Goal: Information Seeking & Learning: Learn about a topic

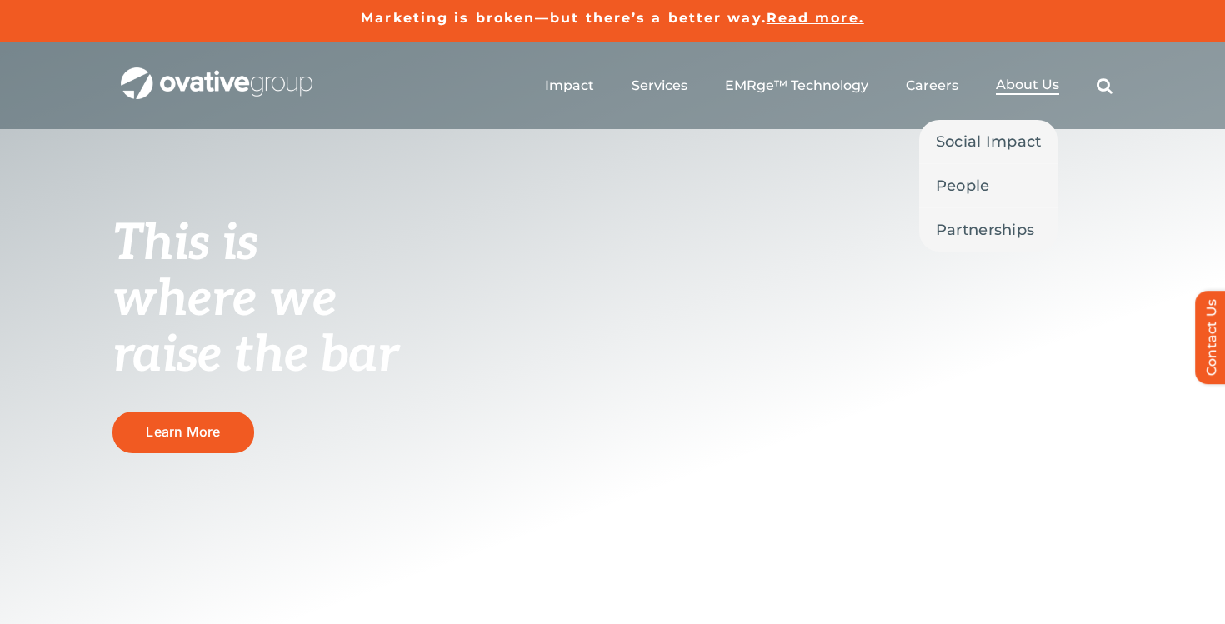
click at [1001, 84] on span "About Us" at bounding box center [1027, 85] width 63 height 17
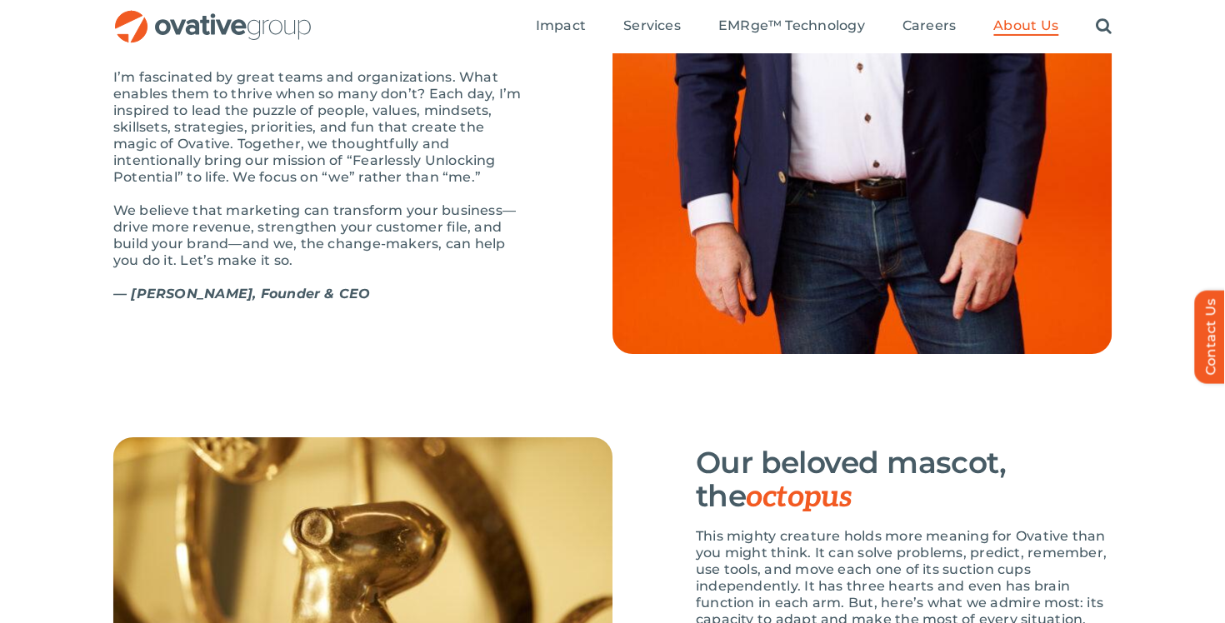
scroll to position [2129, 0]
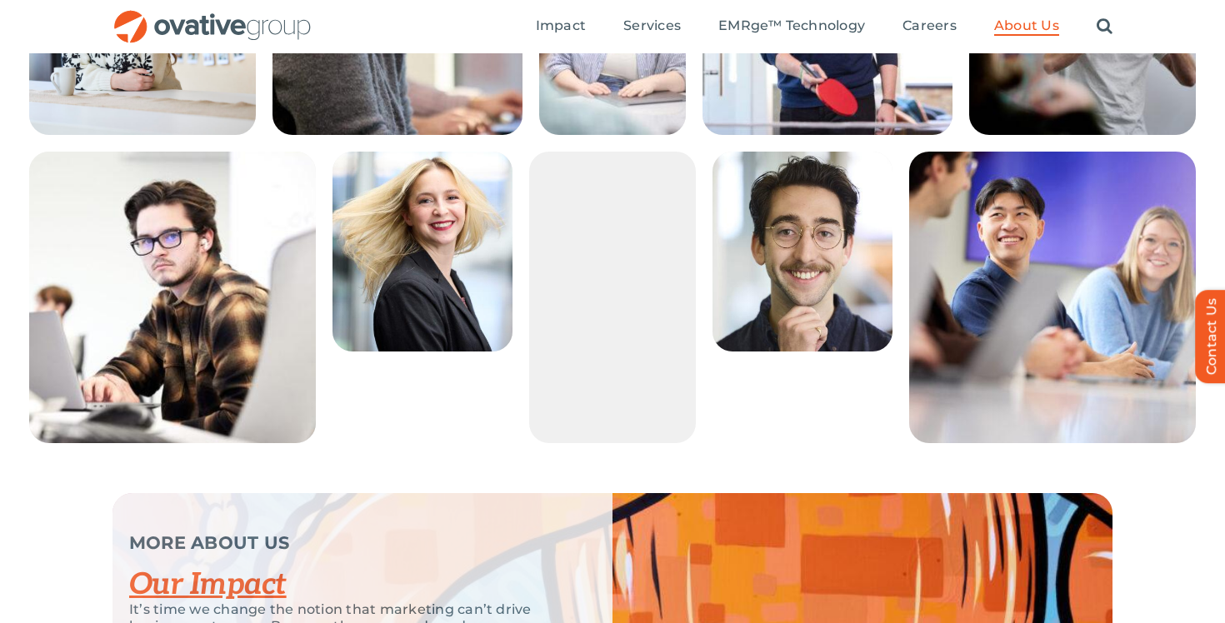
scroll to position [2871, 0]
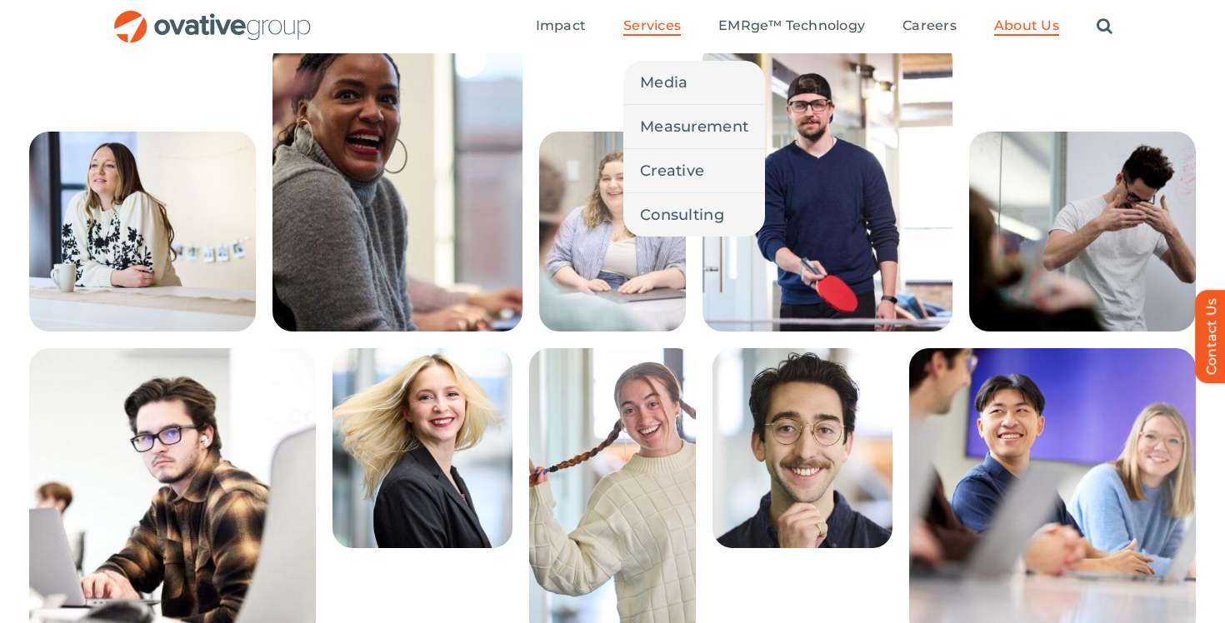
click at [661, 23] on span "Services" at bounding box center [651, 25] width 57 height 17
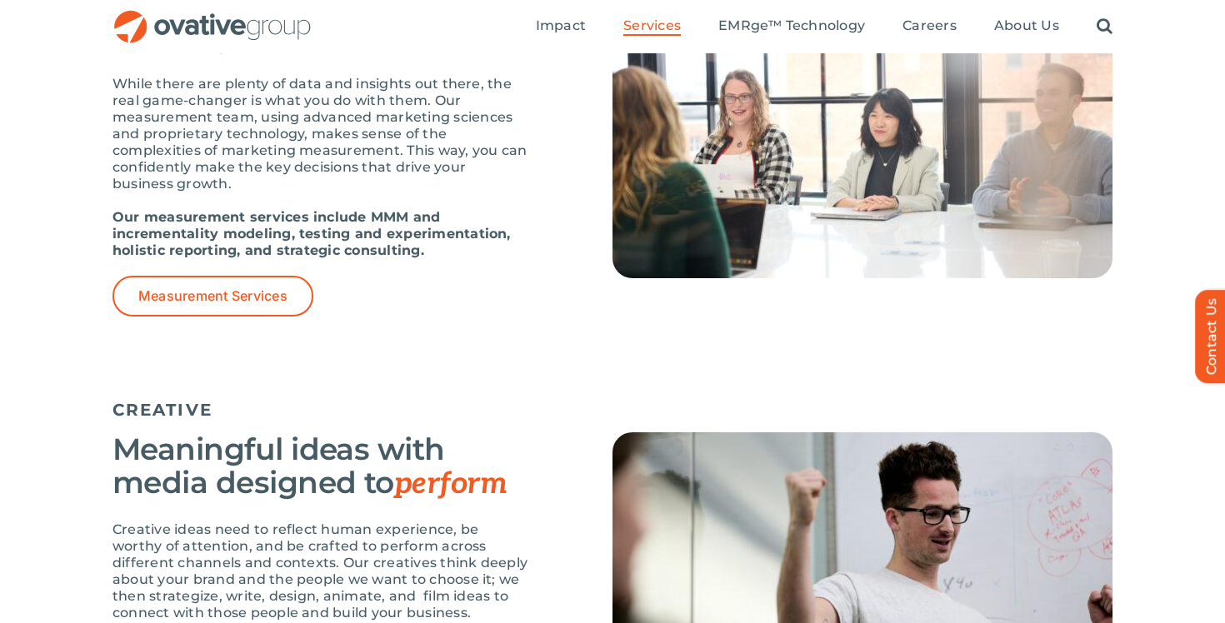
scroll to position [1414, 0]
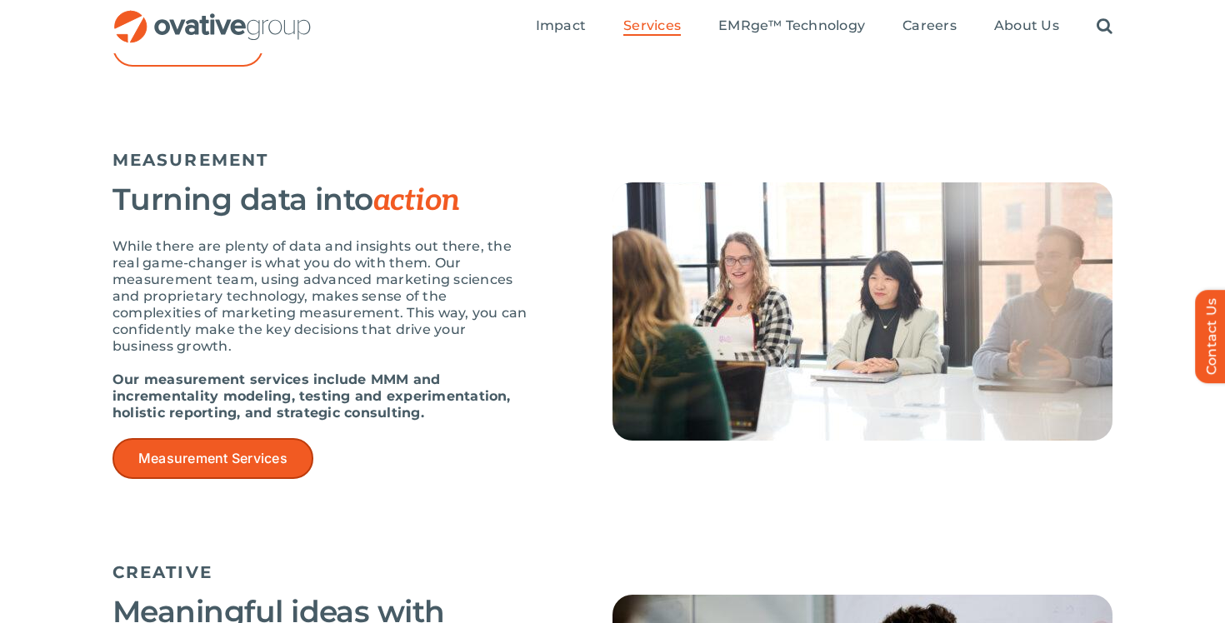
click at [298, 446] on link "Measurement Services" at bounding box center [212, 458] width 201 height 41
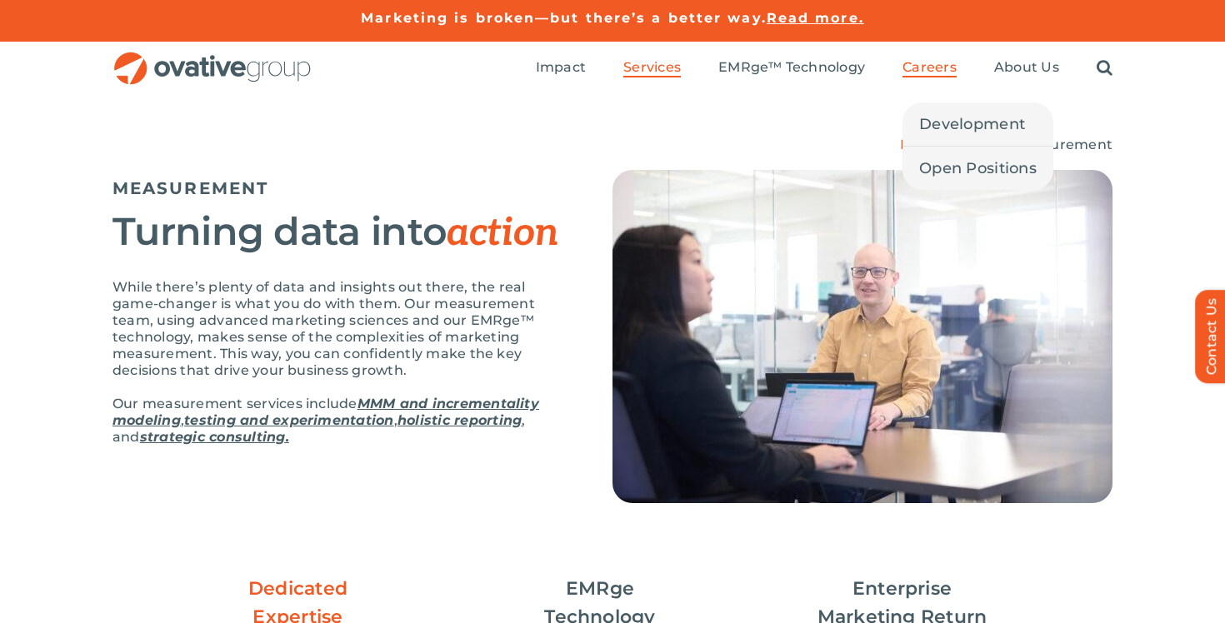
click at [942, 68] on span "Careers" at bounding box center [929, 67] width 54 height 17
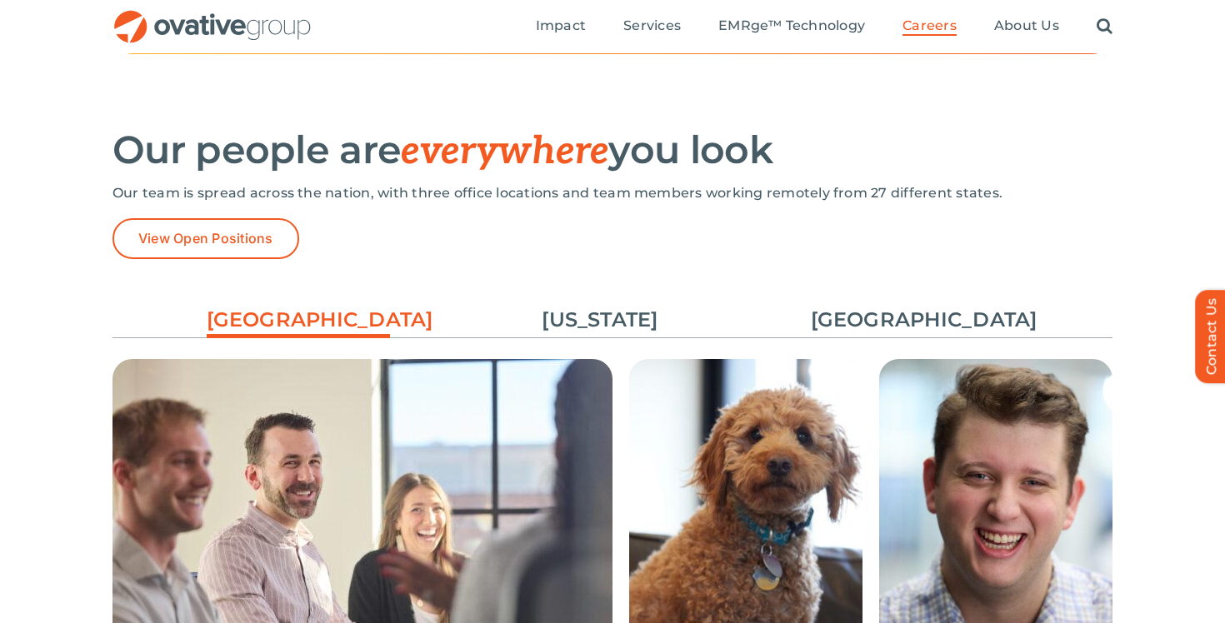
scroll to position [2255, 0]
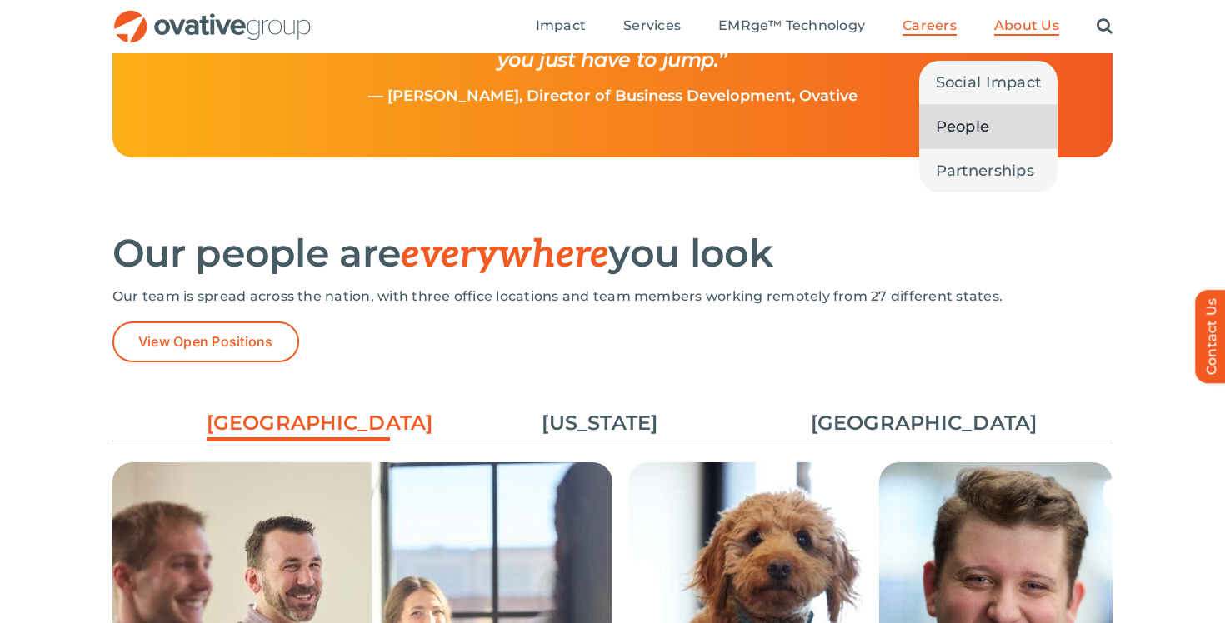
click at [1007, 132] on link "People" at bounding box center [988, 126] width 139 height 43
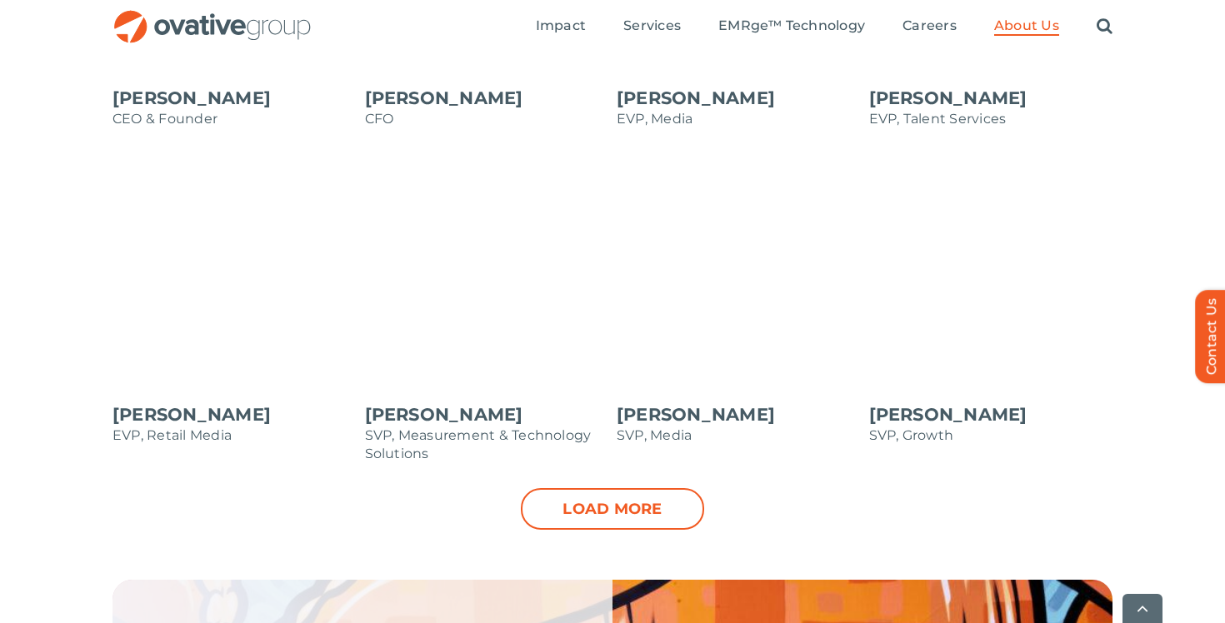
scroll to position [1943, 0]
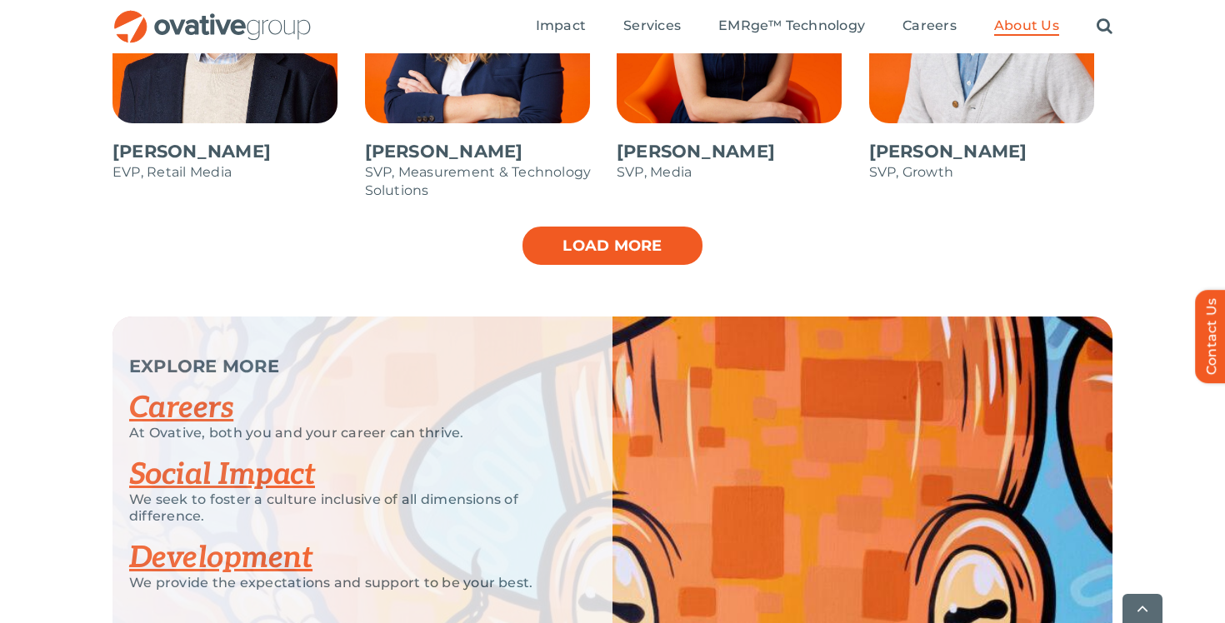
click at [616, 248] on link "Load more" at bounding box center [612, 246] width 183 height 42
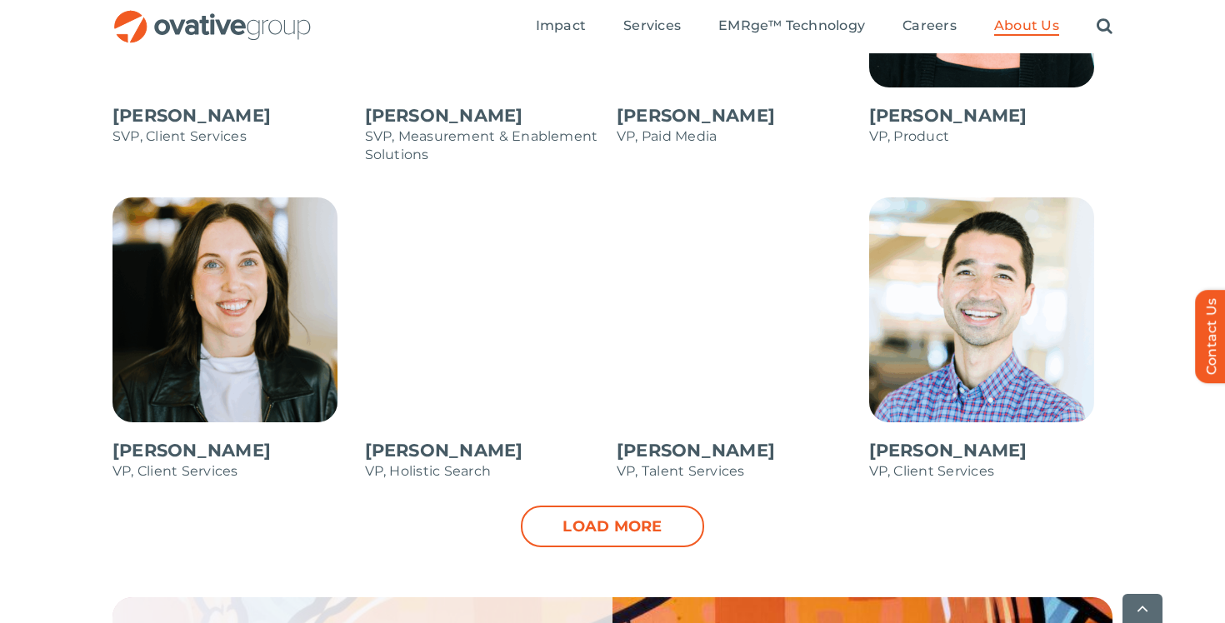
scroll to position [2315, 0]
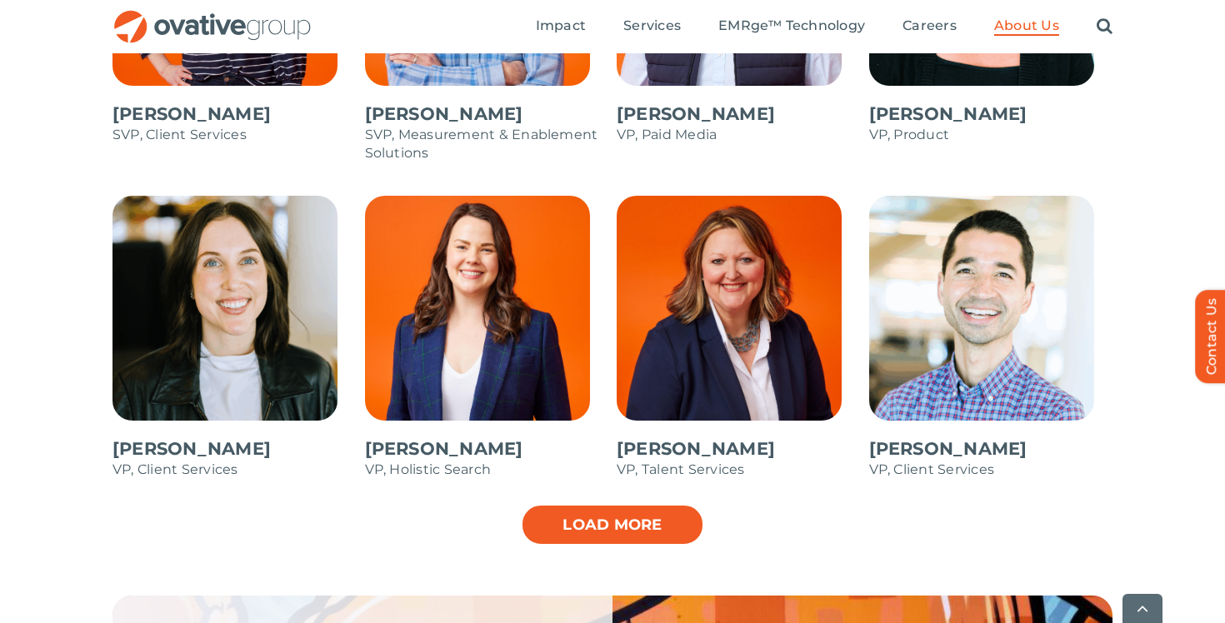
click at [659, 525] on link "Load more" at bounding box center [612, 525] width 183 height 42
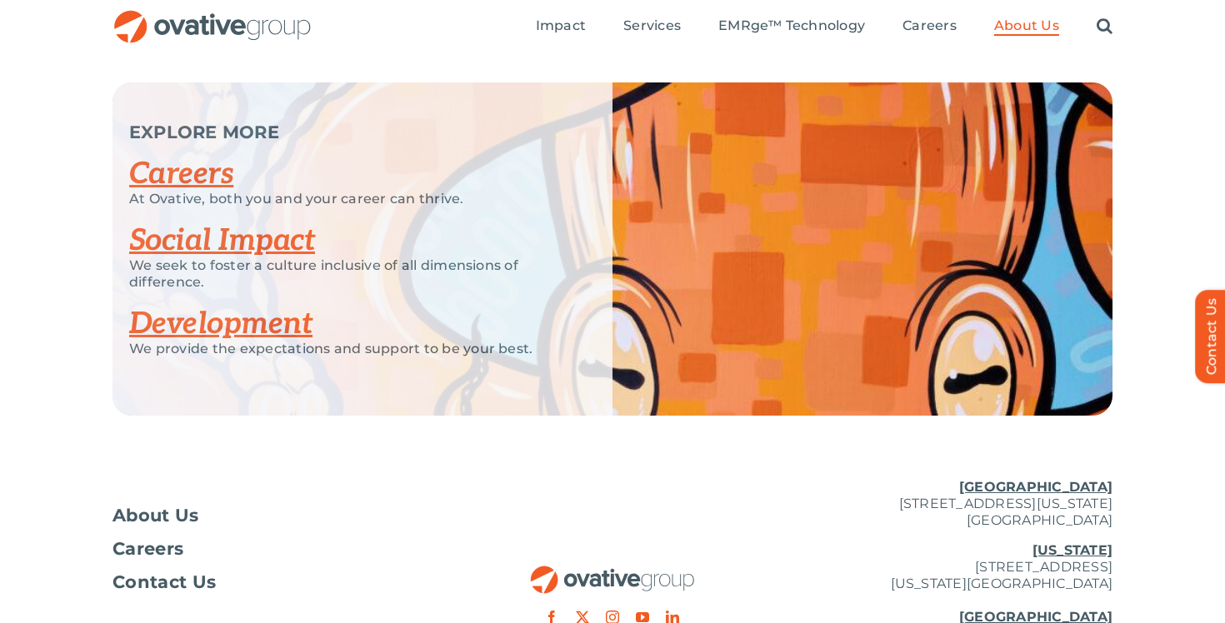
scroll to position [3096, 0]
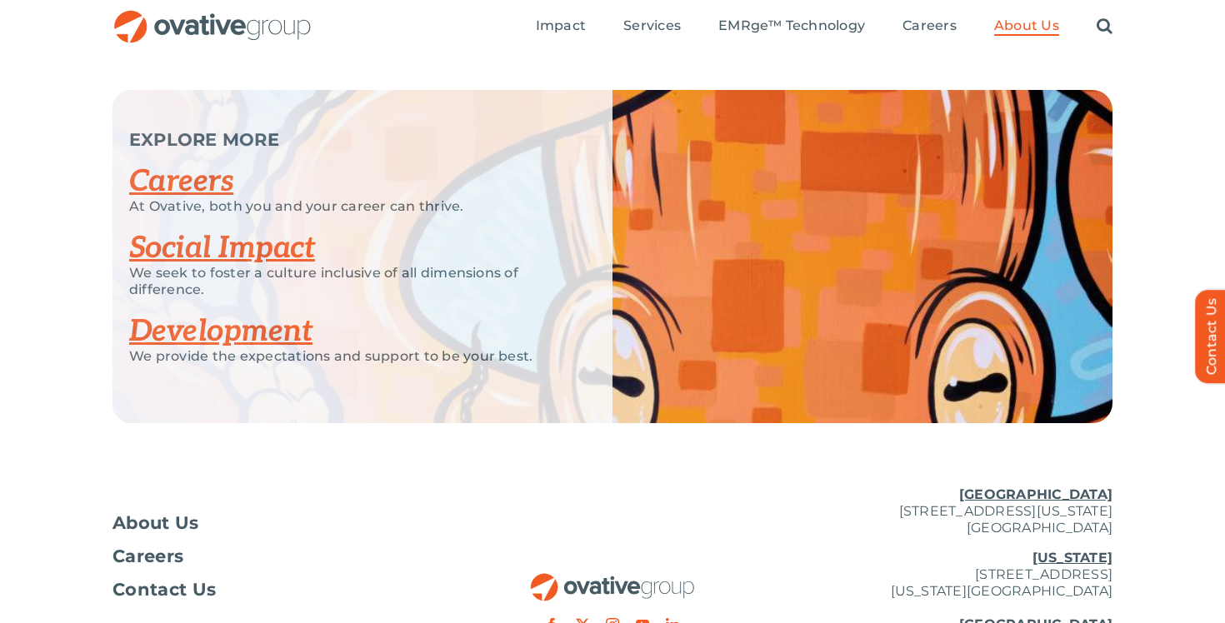
click at [277, 331] on link "Development" at bounding box center [220, 331] width 183 height 37
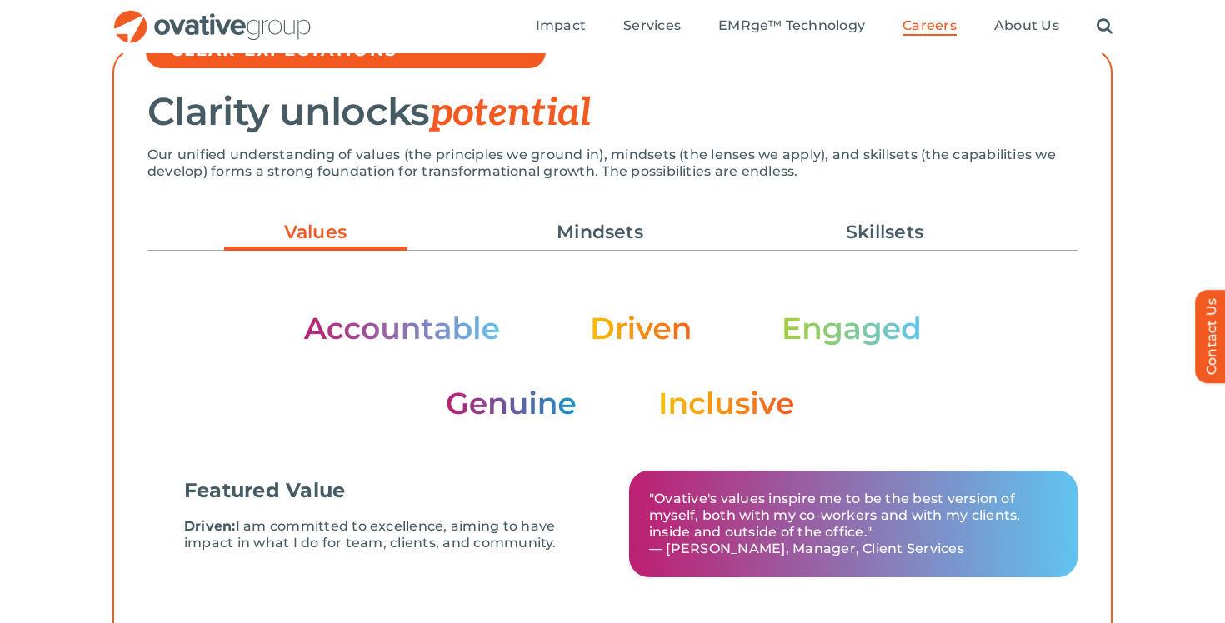
scroll to position [467, 0]
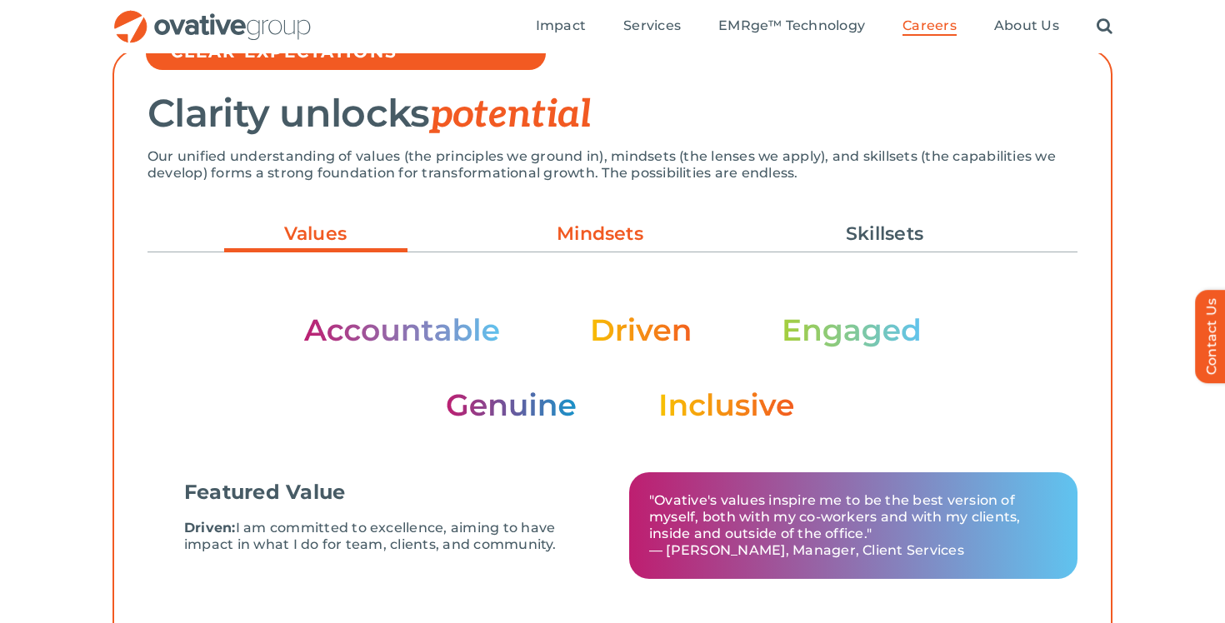
click at [557, 231] on link "Mindsets" at bounding box center [599, 234] width 183 height 28
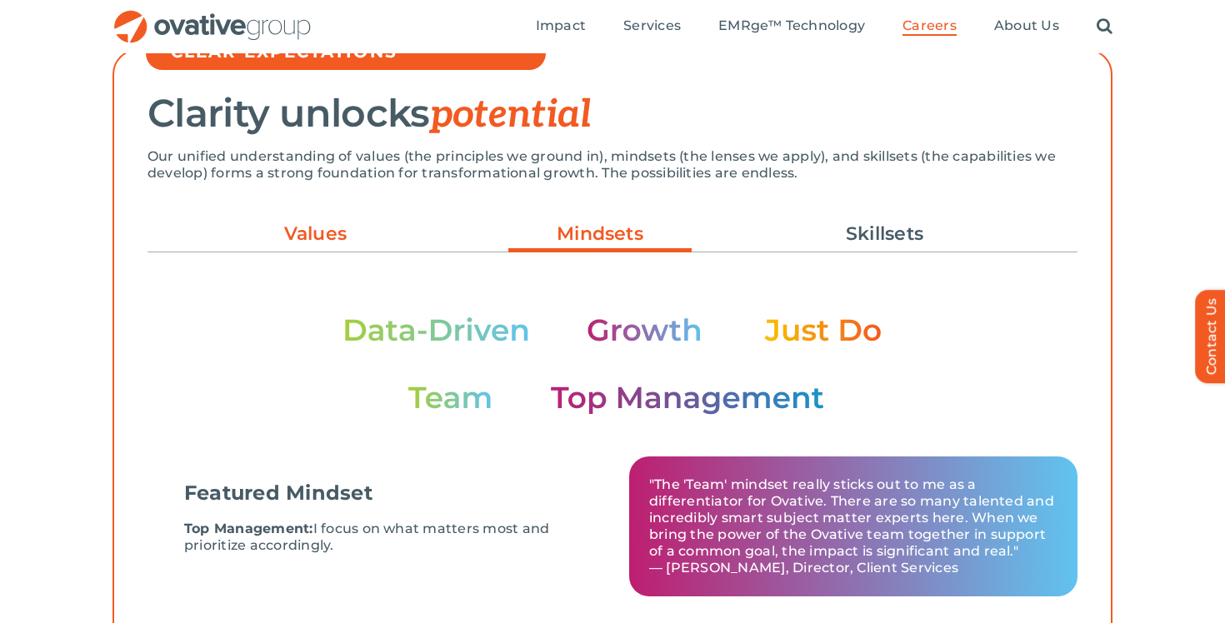
click at [351, 233] on link "Values" at bounding box center [315, 234] width 183 height 28
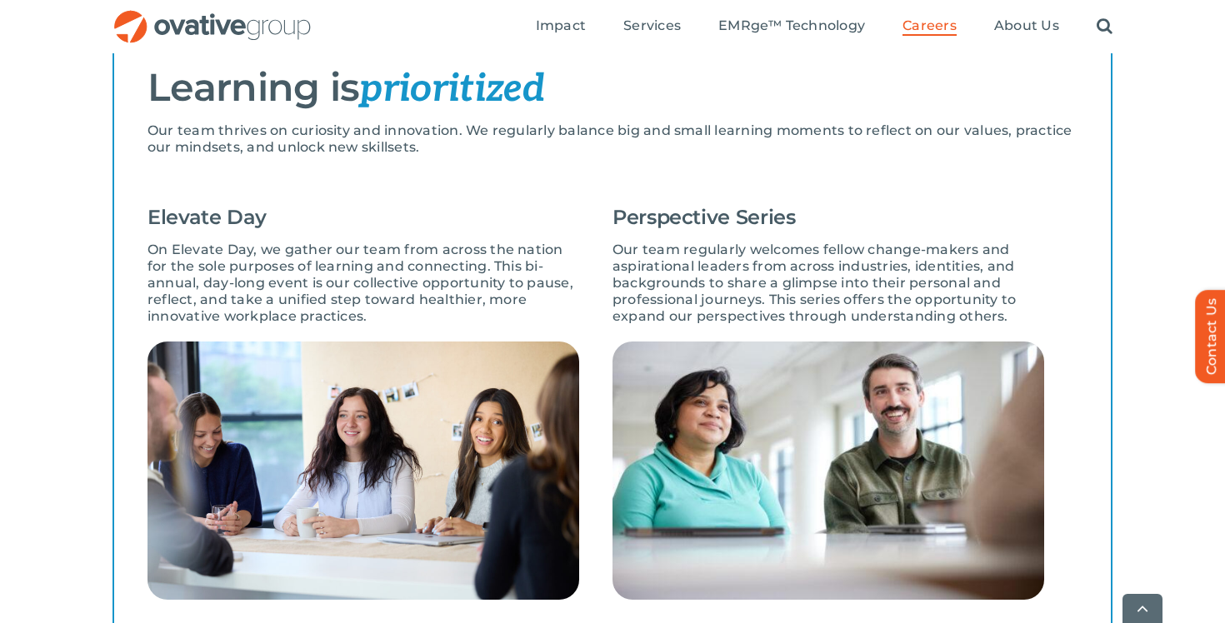
scroll to position [1180, 0]
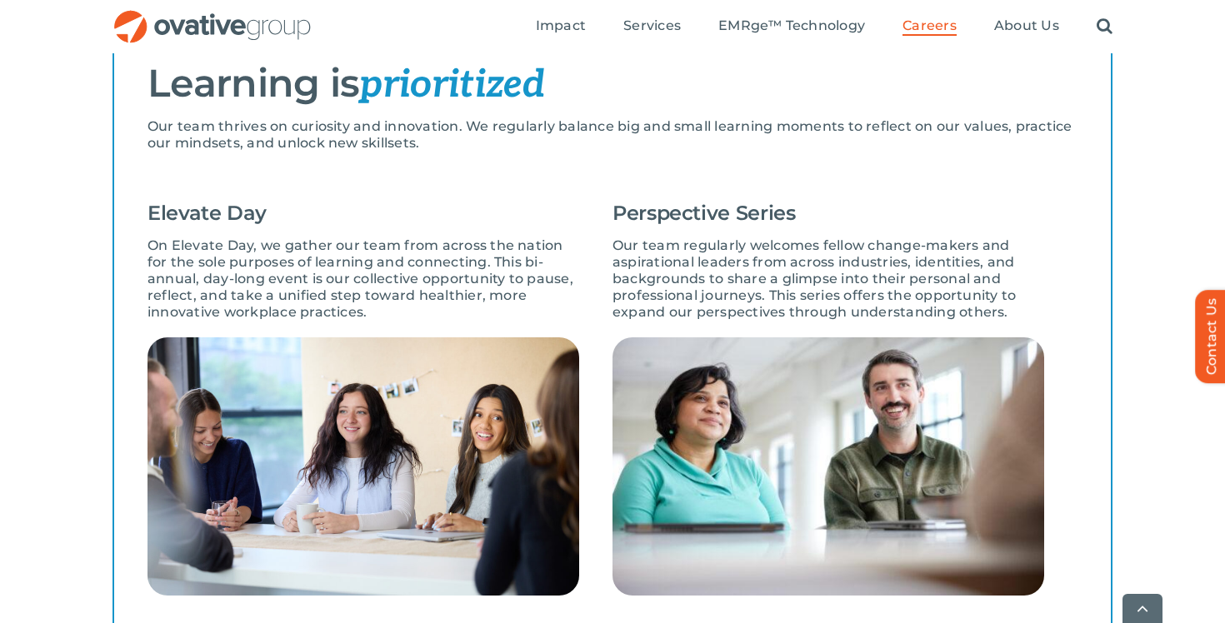
click at [582, 208] on div "Elevate Day On Elevate Day, we gather our team from across the nation for the s…" at bounding box center [379, 394] width 465 height 402
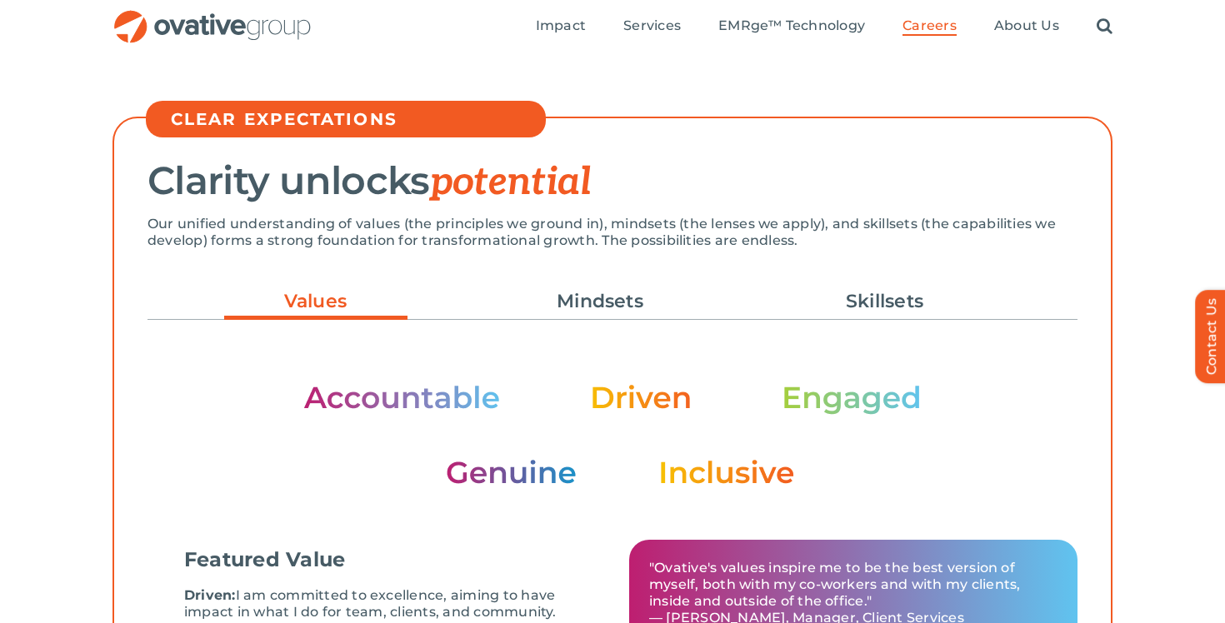
scroll to position [353, 0]
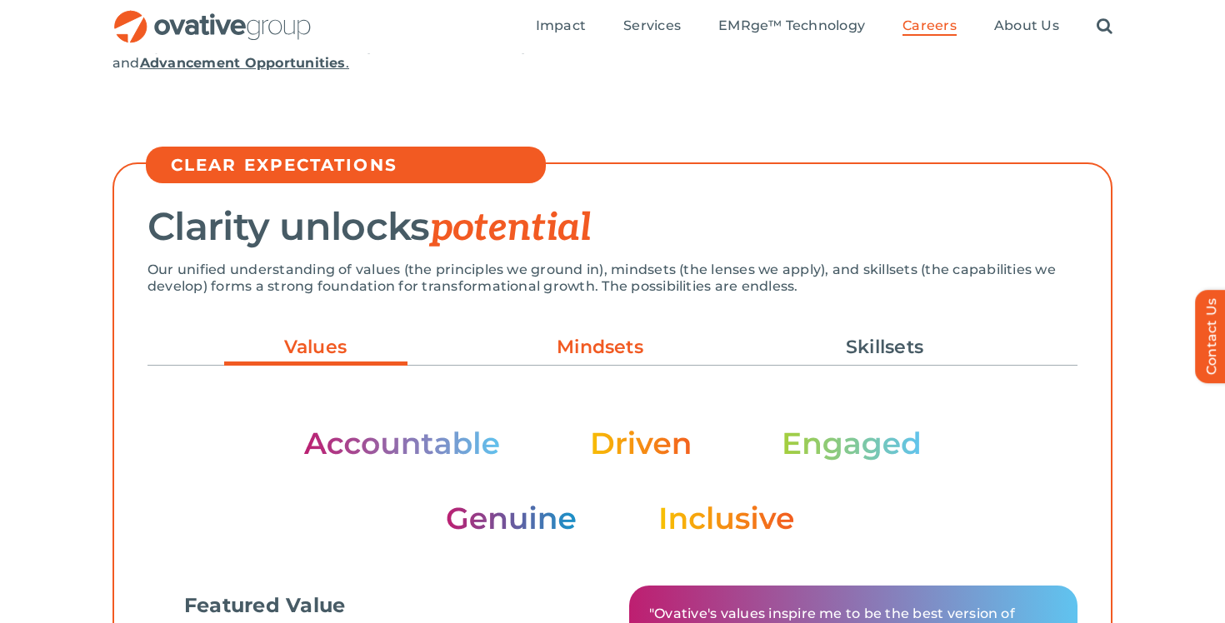
click at [625, 352] on link "Mindsets" at bounding box center [599, 347] width 183 height 28
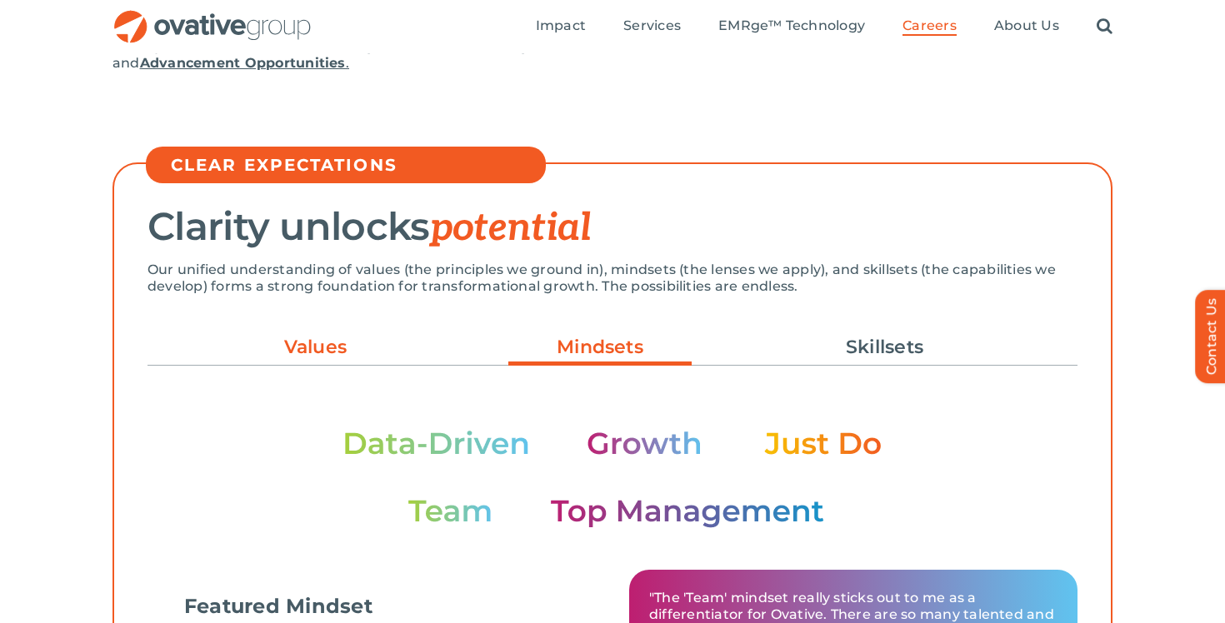
click at [362, 353] on link "Values" at bounding box center [315, 347] width 183 height 28
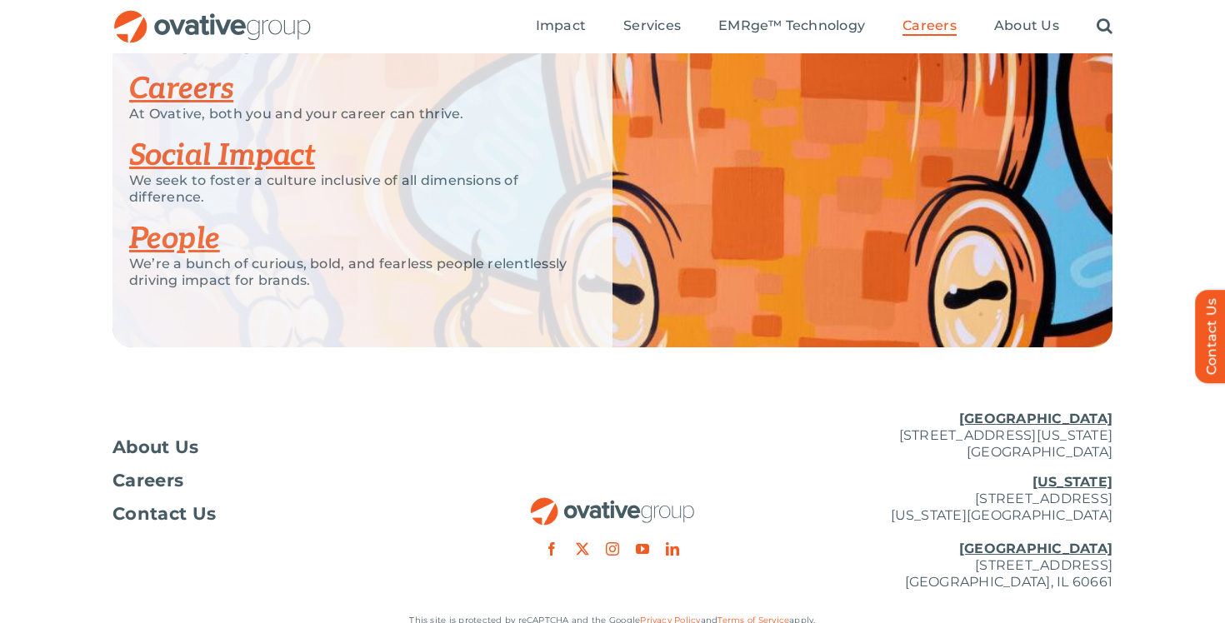
scroll to position [4145, 0]
